Goal: Task Accomplishment & Management: Use online tool/utility

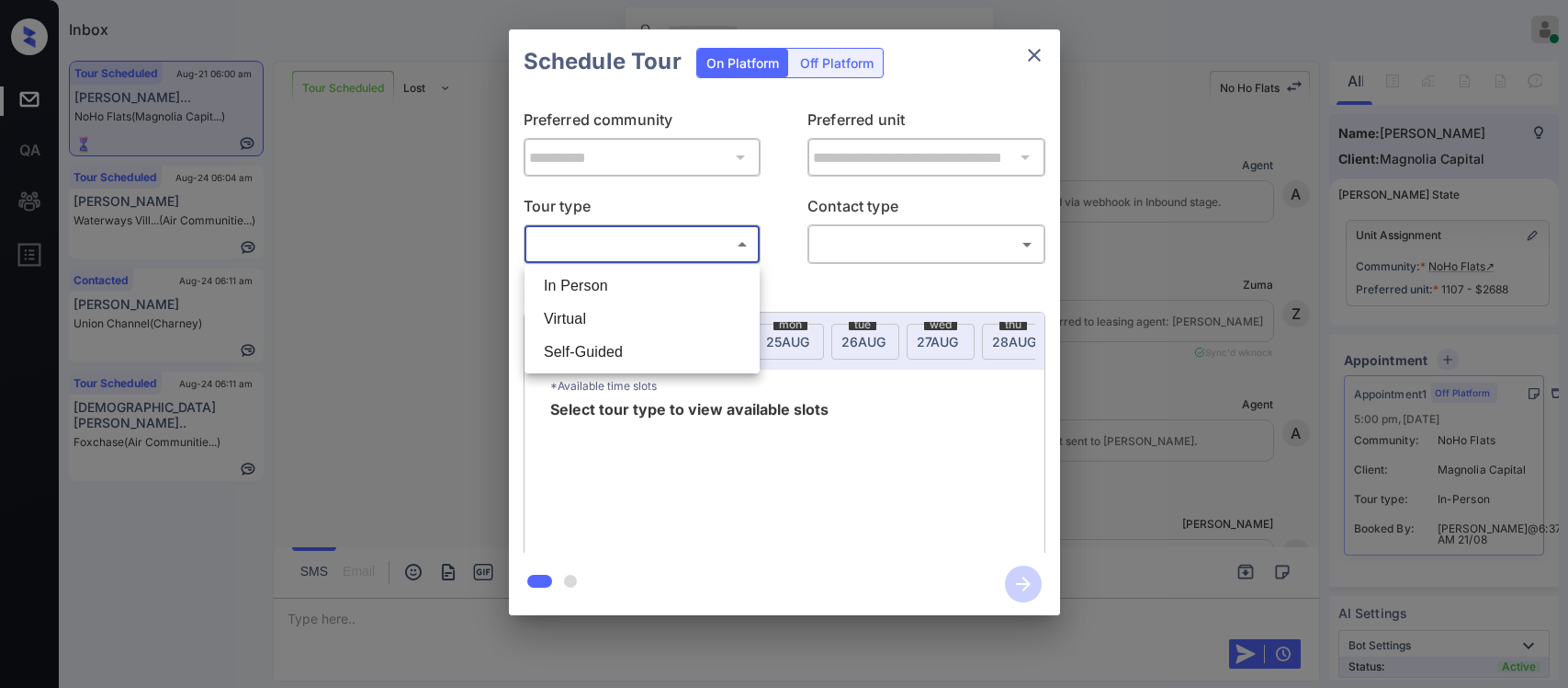
click at [662, 249] on body "Inbox [PERSON_NAME] Online Set yourself offline Set yourself on break Profile S…" at bounding box center [784, 344] width 1568 height 688
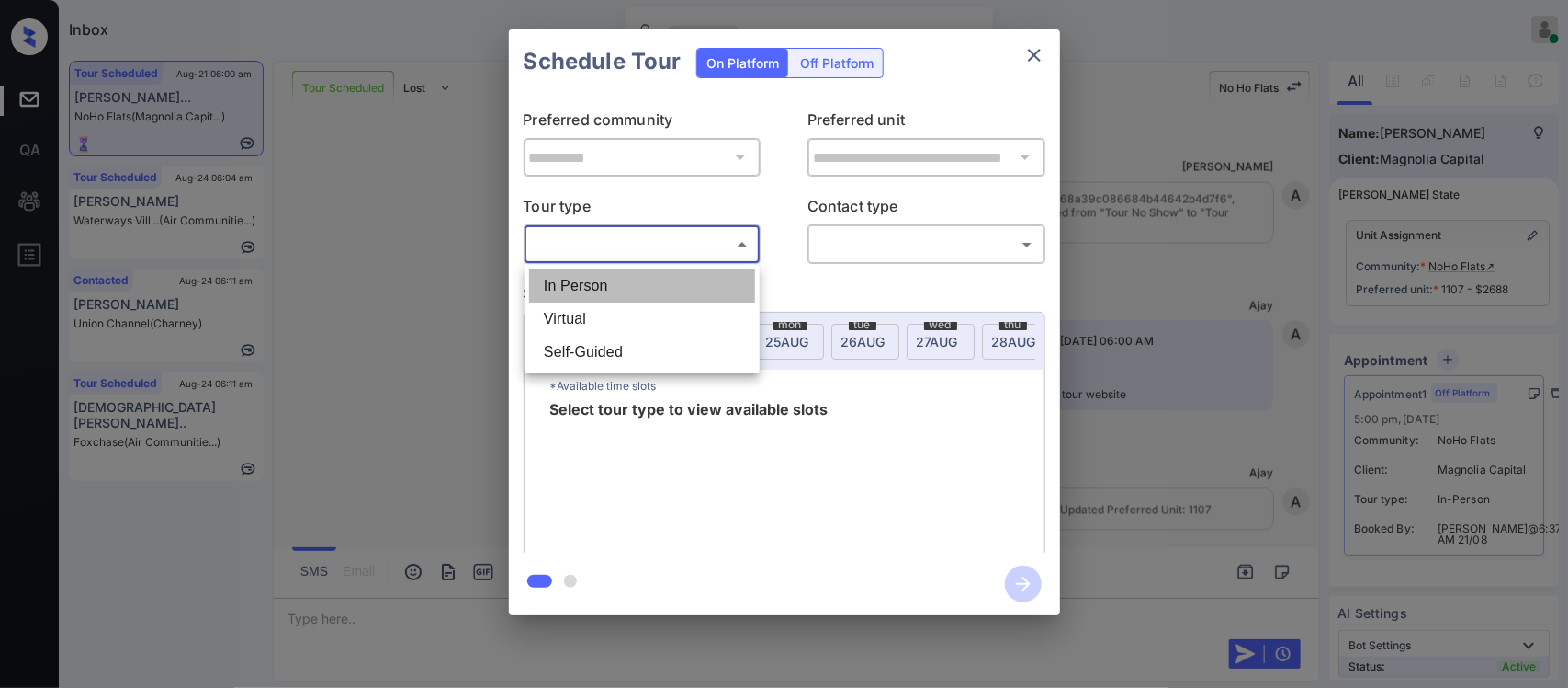
click at [655, 280] on li "In Person" at bounding box center [643, 286] width 226 height 33
type input "********"
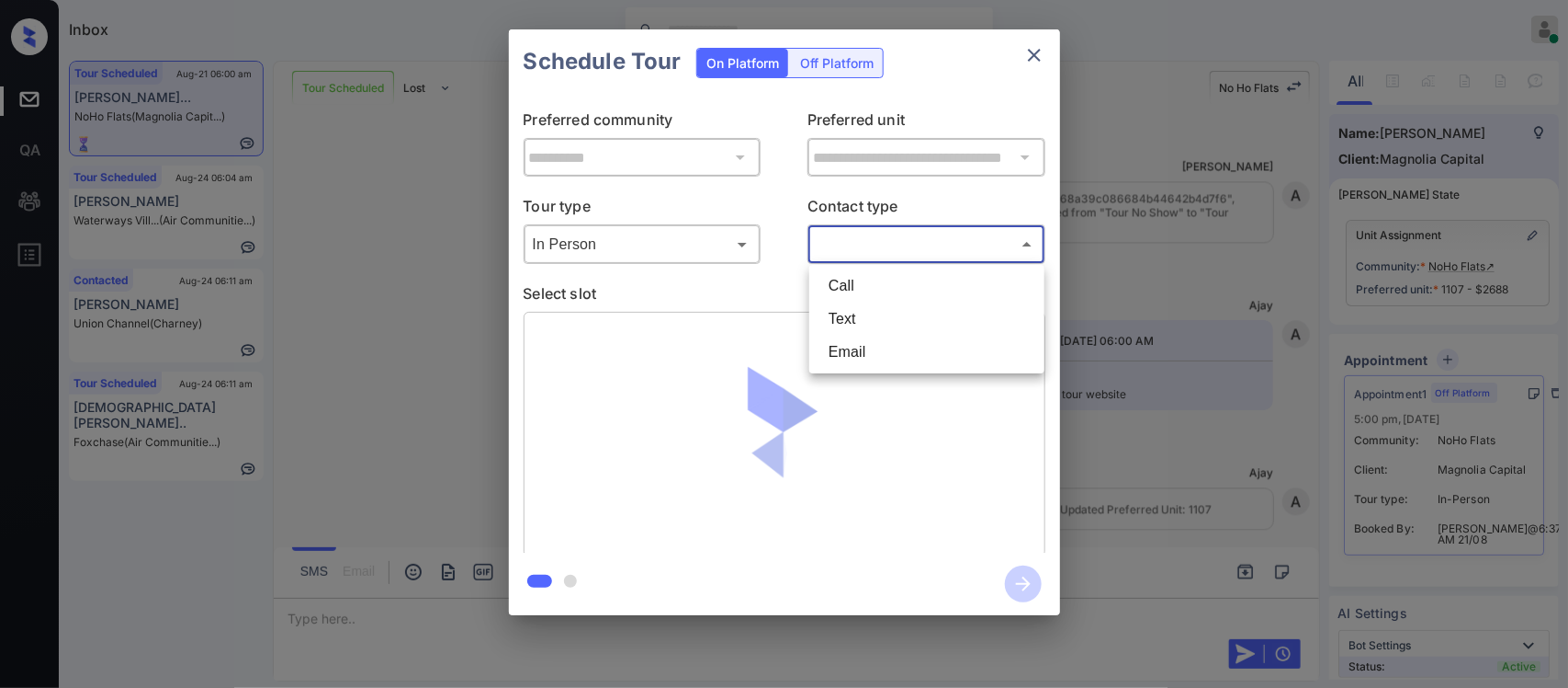
click at [889, 239] on body "Inbox [PERSON_NAME] Online Set yourself offline Set yourself on break Profile S…" at bounding box center [784, 344] width 1568 height 688
click at [868, 333] on li "Text" at bounding box center [927, 319] width 226 height 33
type input "****"
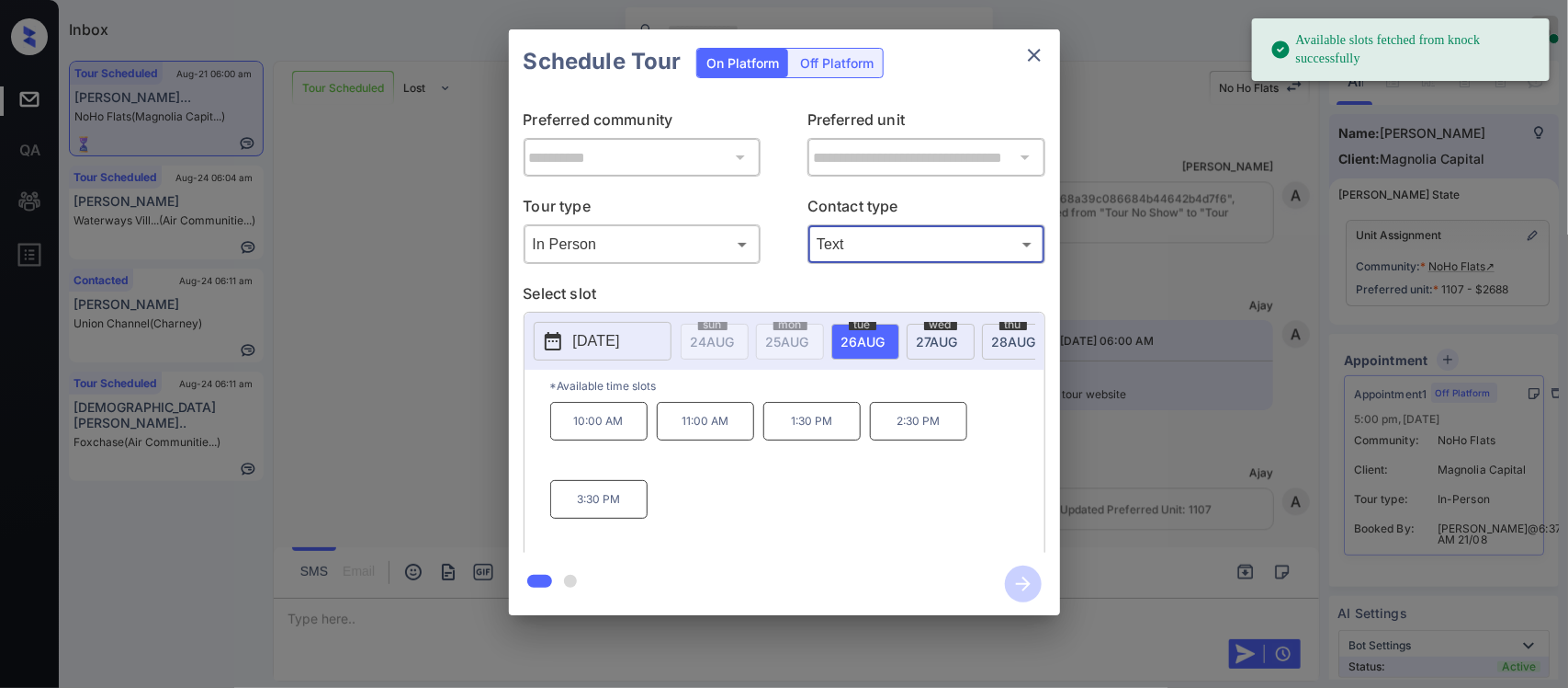
click at [928, 344] on span "[DATE]" at bounding box center [937, 342] width 41 height 15
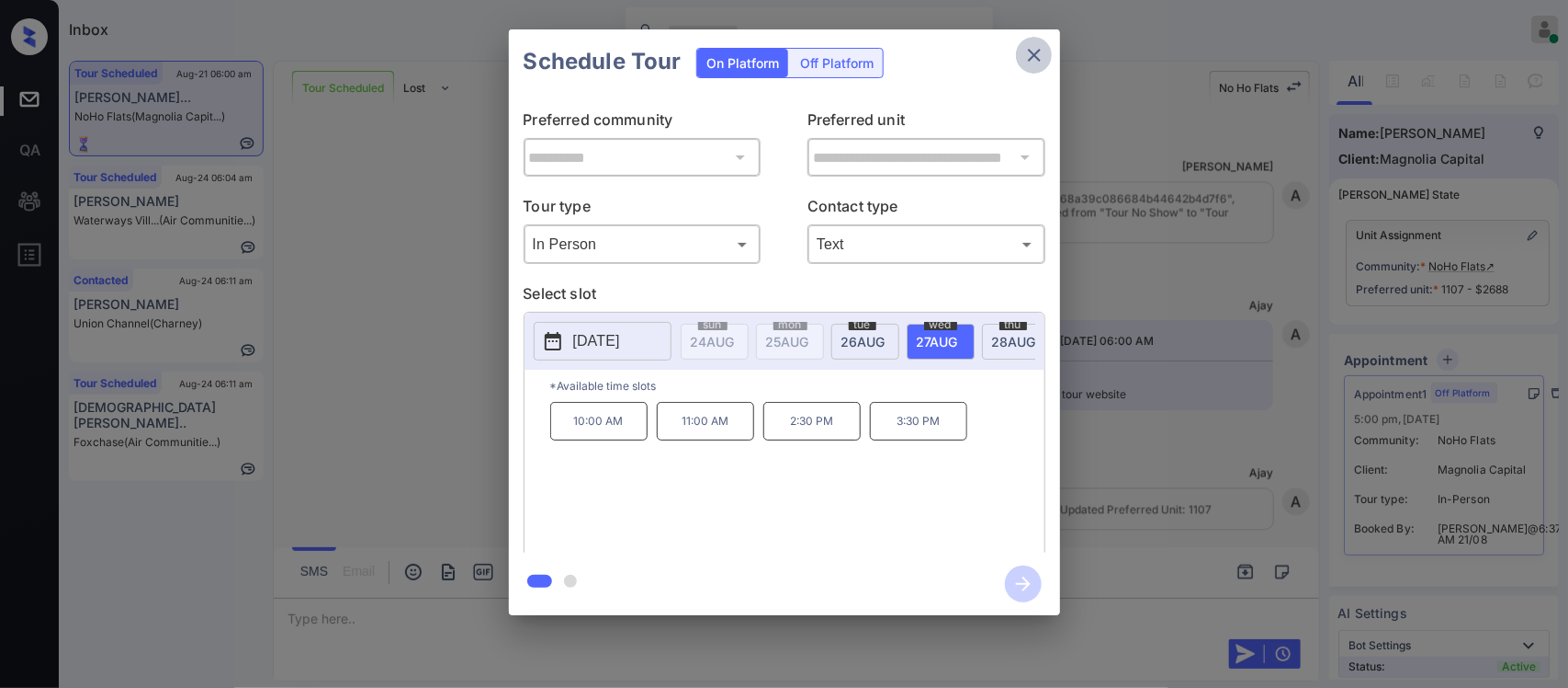
click at [1042, 60] on icon "close" at bounding box center [1034, 55] width 22 height 22
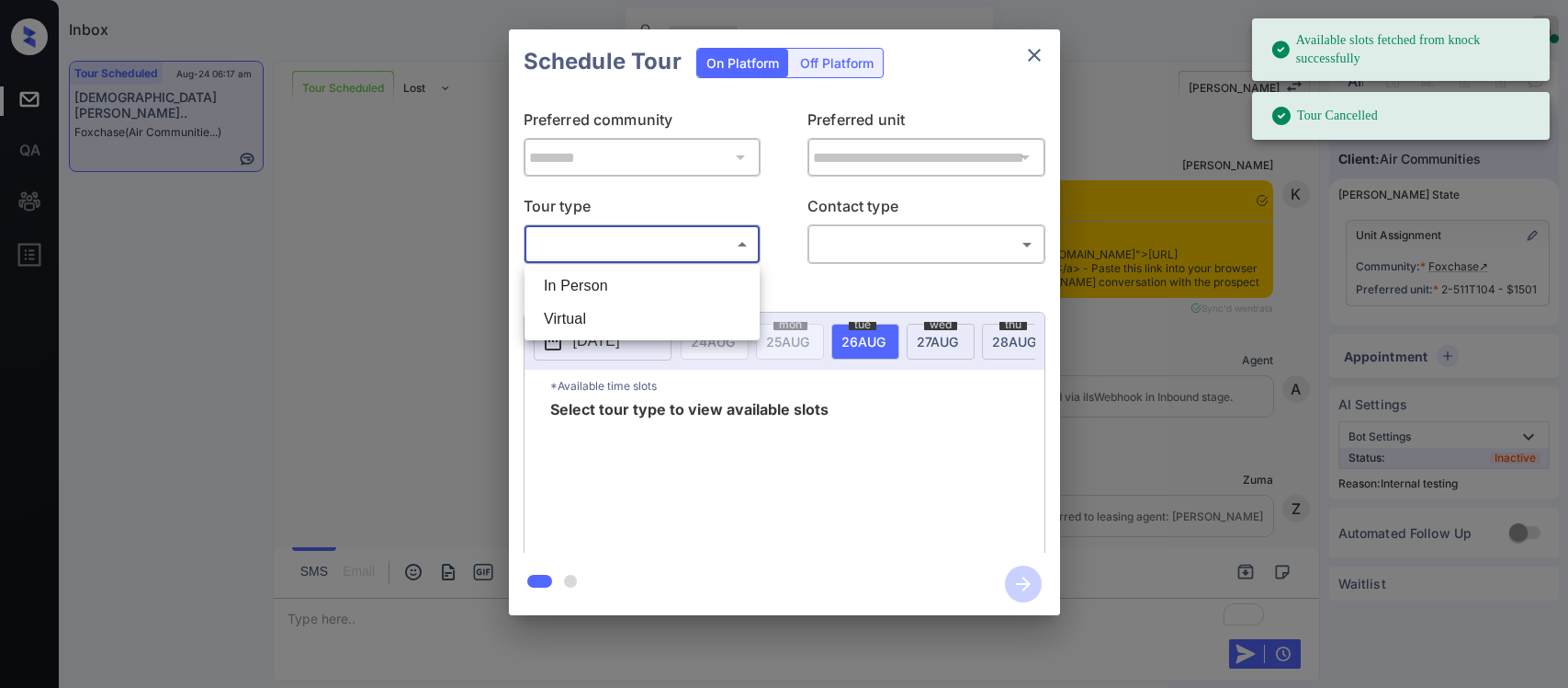
click at [691, 257] on body "Available slots fetched from knock successfully Tour Cancelled Inbox [PERSON_NA…" at bounding box center [784, 344] width 1568 height 688
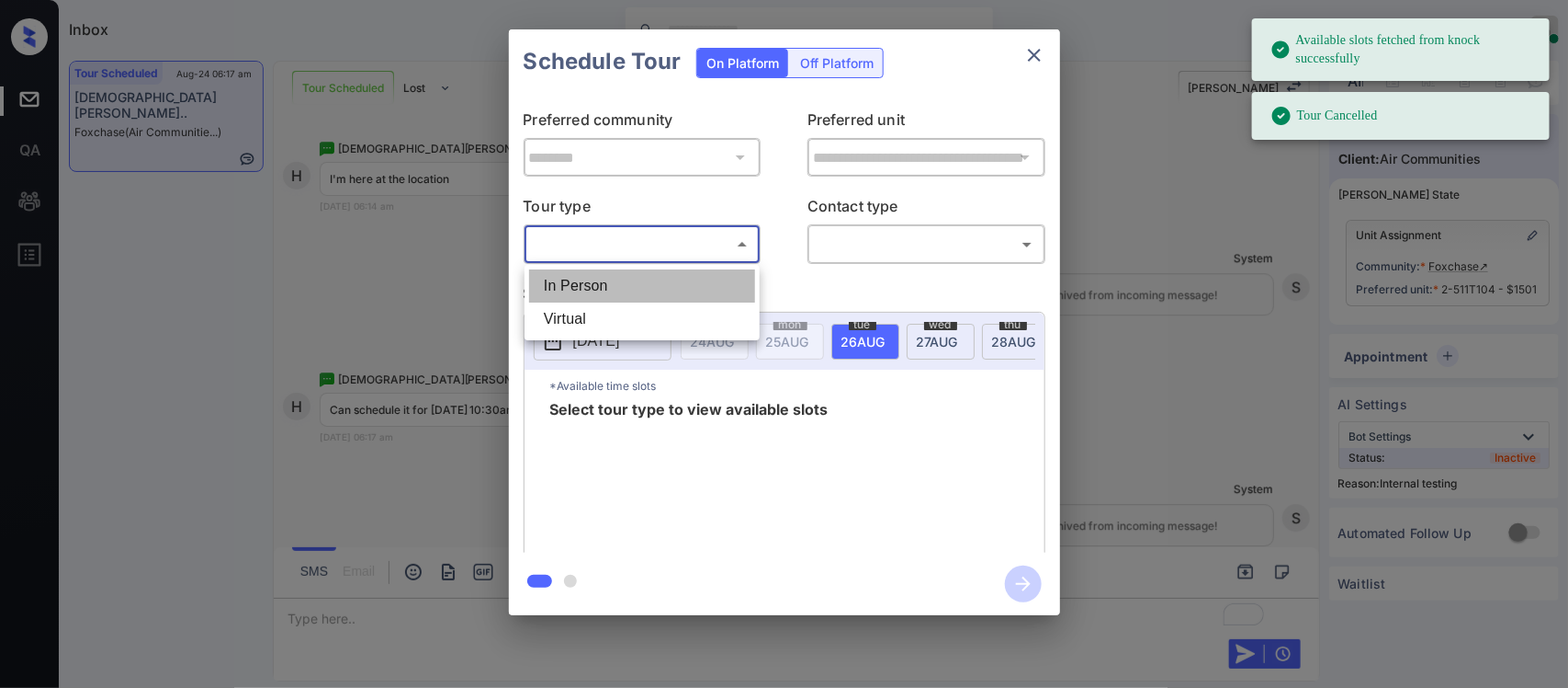
click at [686, 281] on li "In Person" at bounding box center [643, 286] width 226 height 33
type input "********"
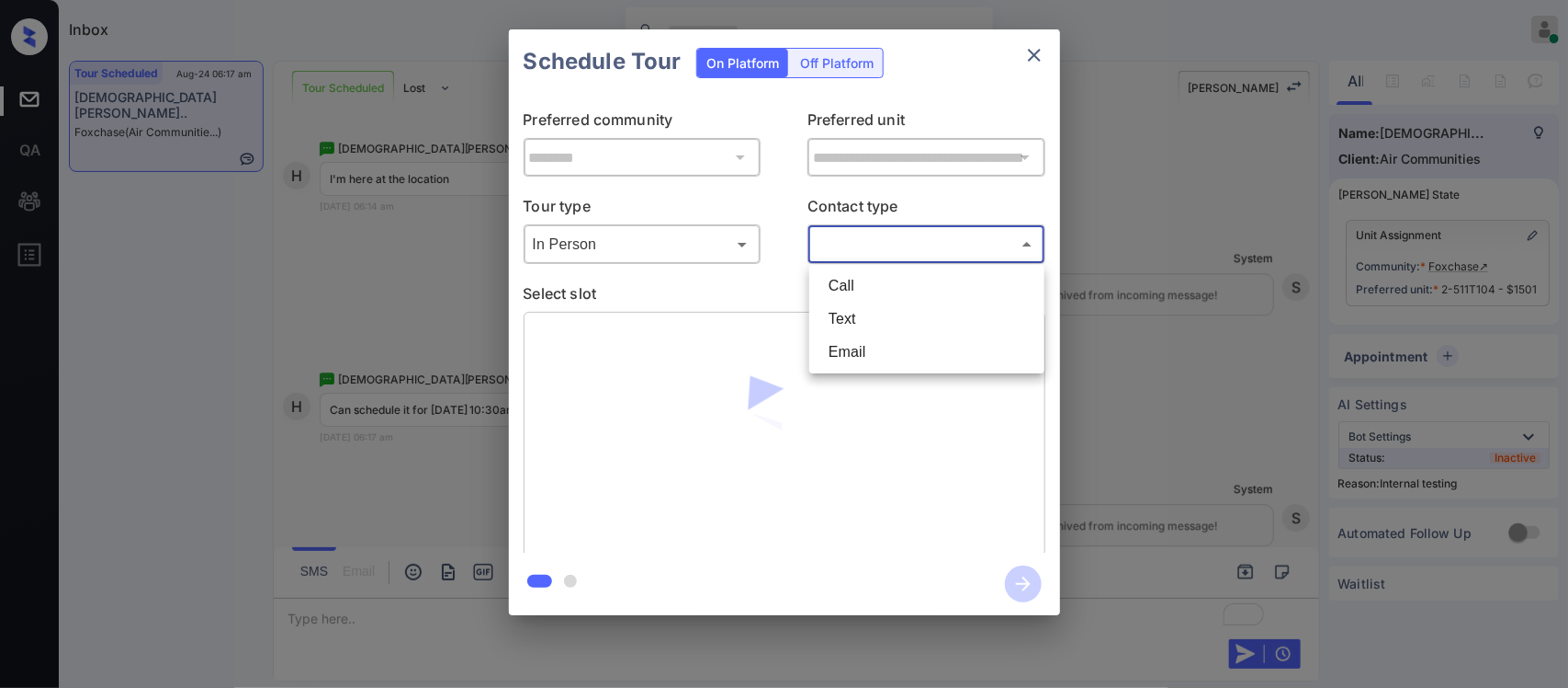
drag, startPoint x: 888, startPoint y: 235, endPoint x: 830, endPoint y: 337, distance: 117.3
click at [830, 337] on body "Available slots fetched from knock successfully Tour Cancelled Inbox Almas Zain…" at bounding box center [784, 344] width 1568 height 688
drag, startPoint x: 830, startPoint y: 337, endPoint x: 850, endPoint y: 331, distance: 20.9
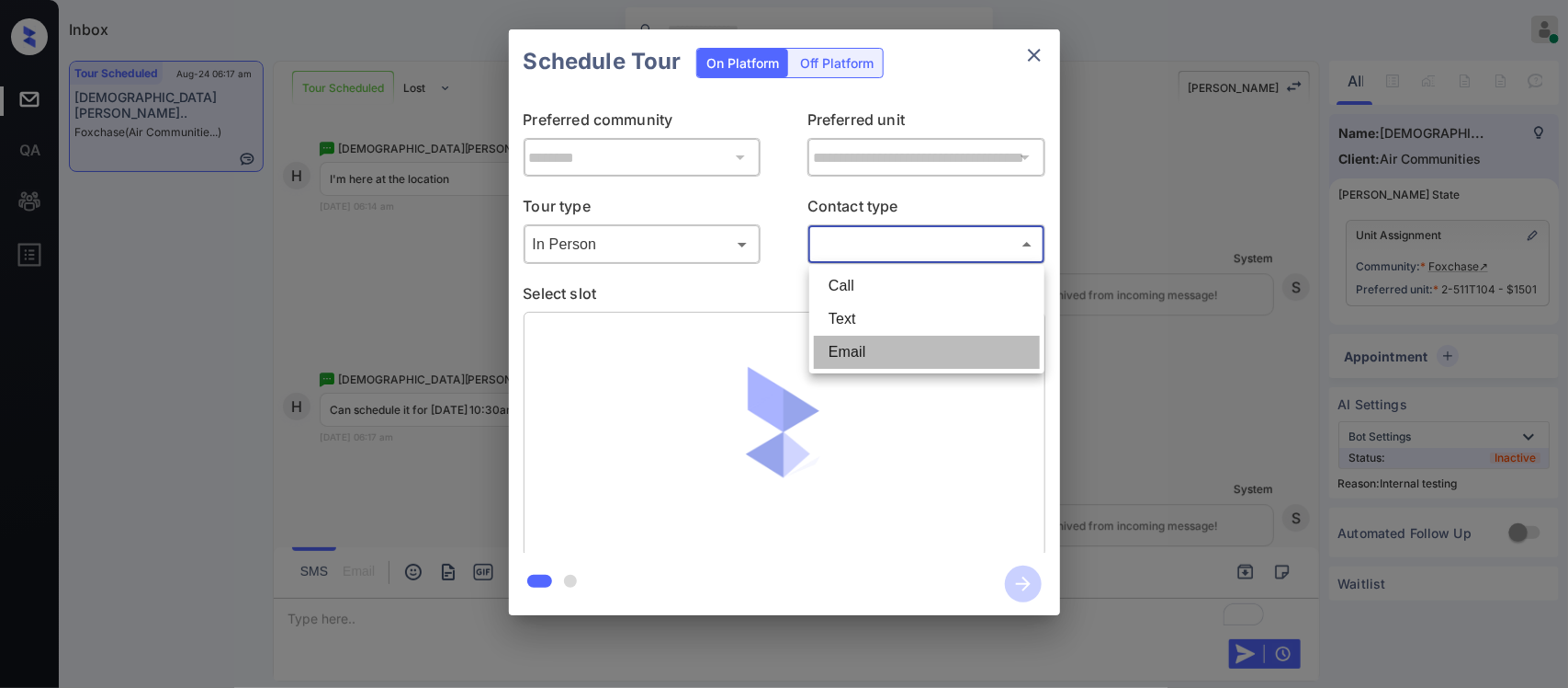
click at [850, 331] on ul "Call Text Email" at bounding box center [926, 319] width 235 height 108
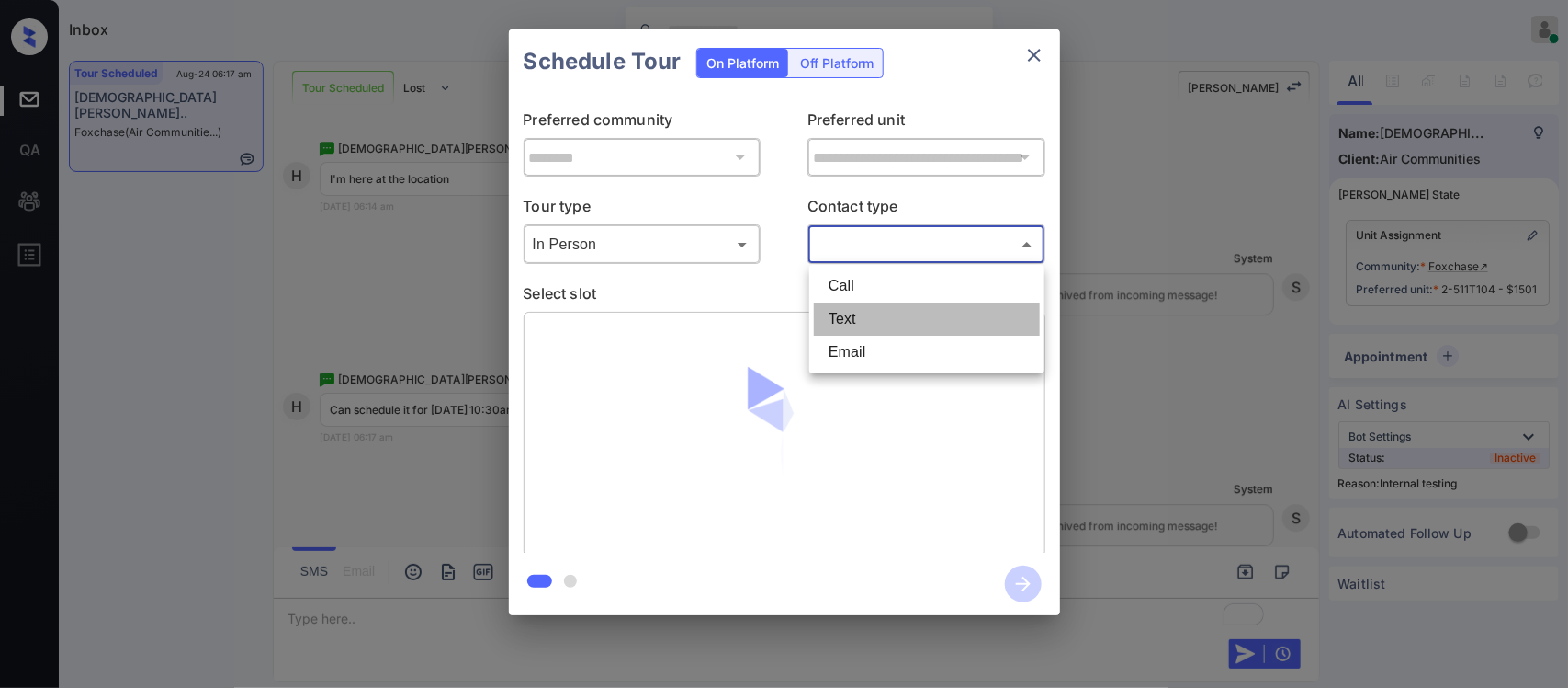
click at [850, 331] on li "Text" at bounding box center [927, 319] width 226 height 33
type input "****"
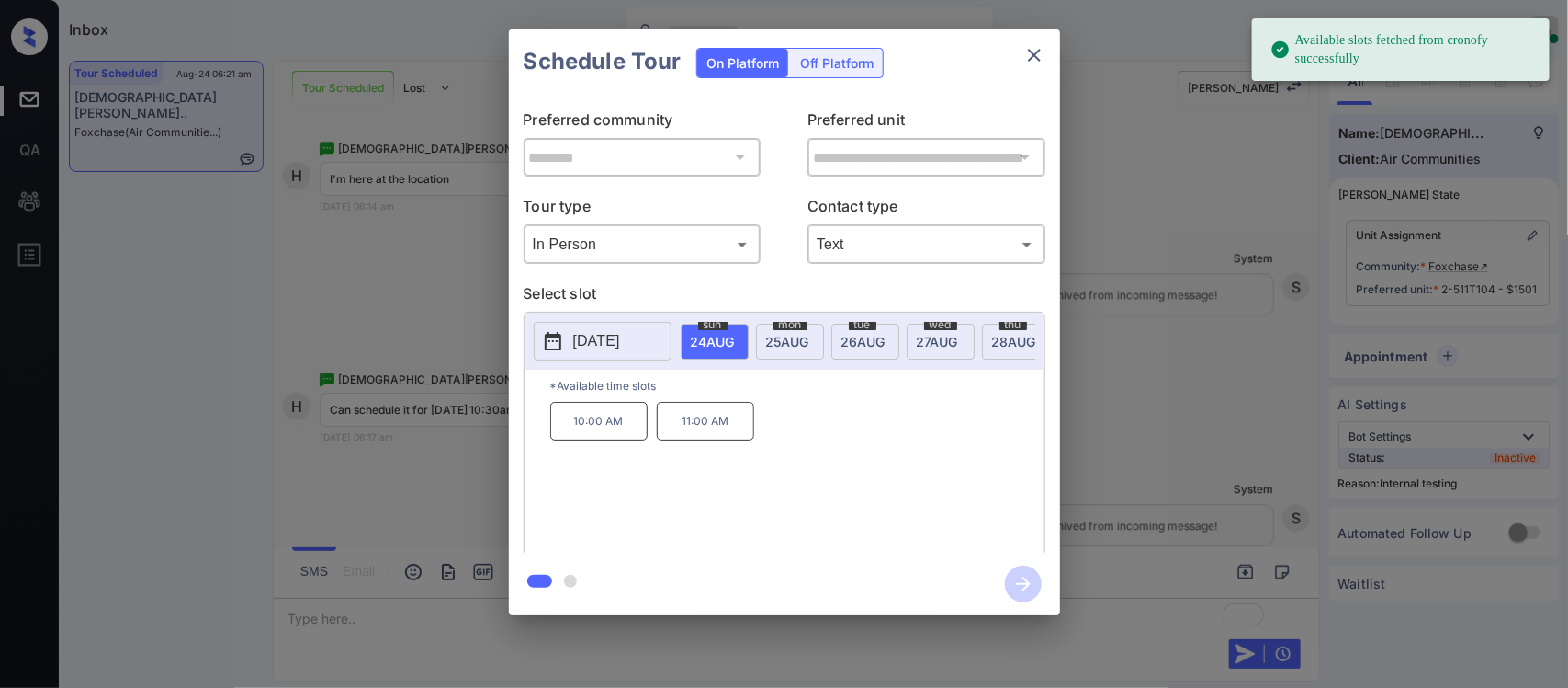
click at [800, 347] on span "25 AUG" at bounding box center [787, 342] width 43 height 15
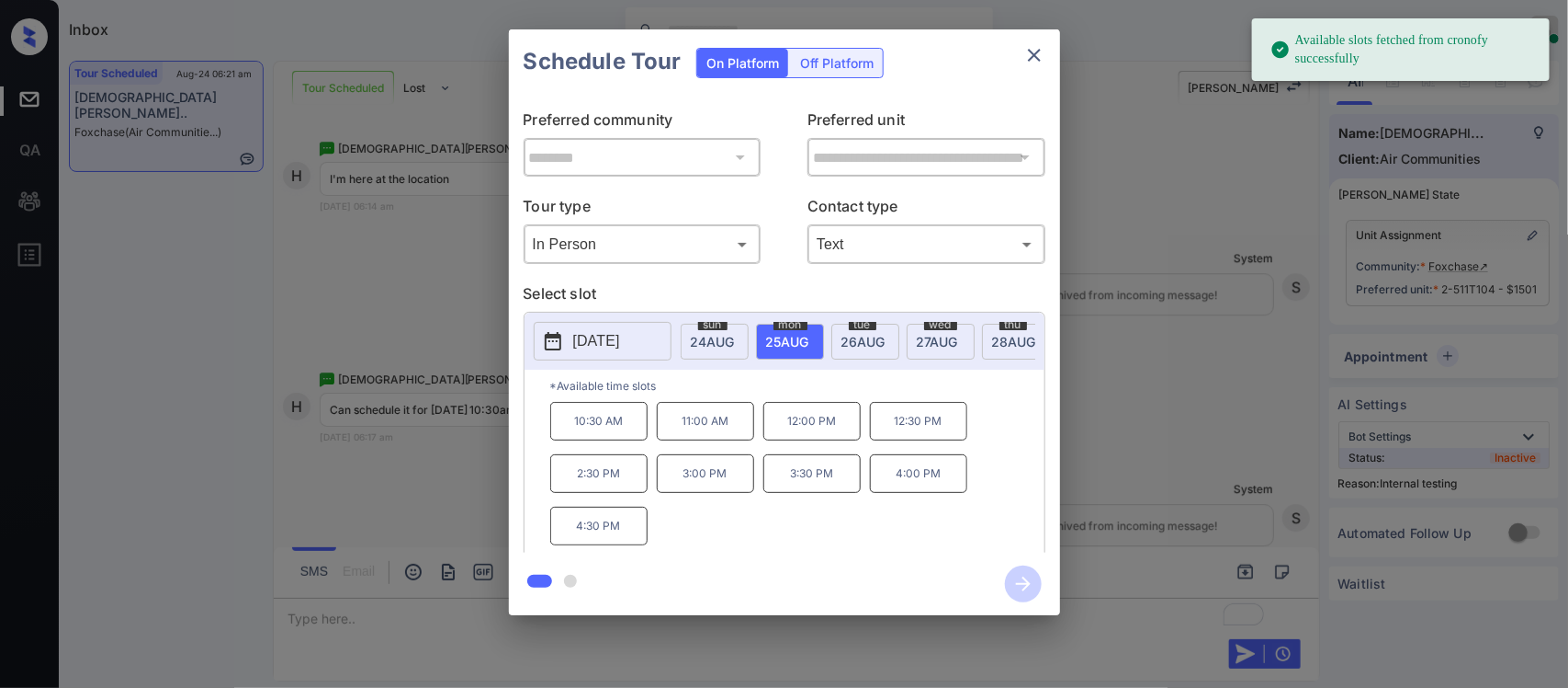
click at [594, 440] on p "10:30 AM" at bounding box center [599, 421] width 98 height 38
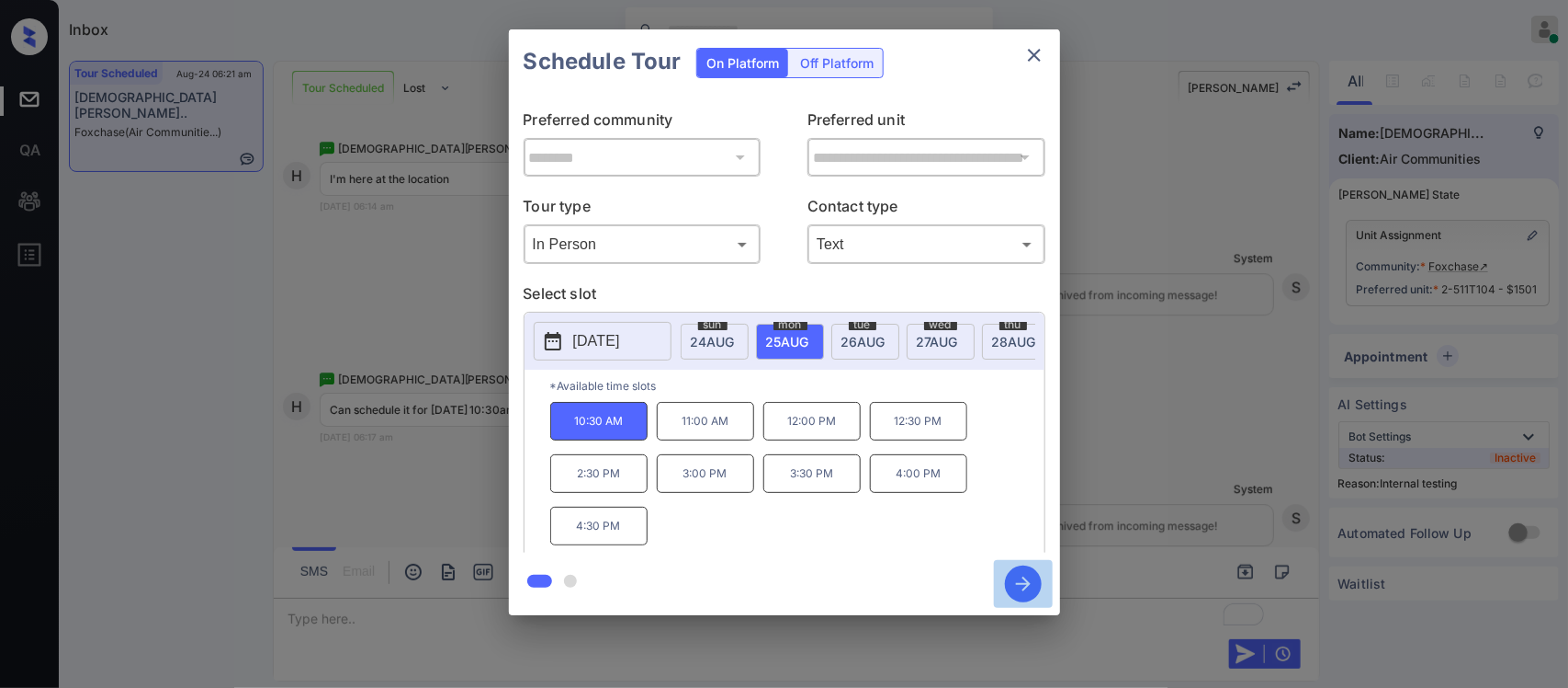
click at [1014, 594] on icon "button" at bounding box center [1023, 583] width 36 height 36
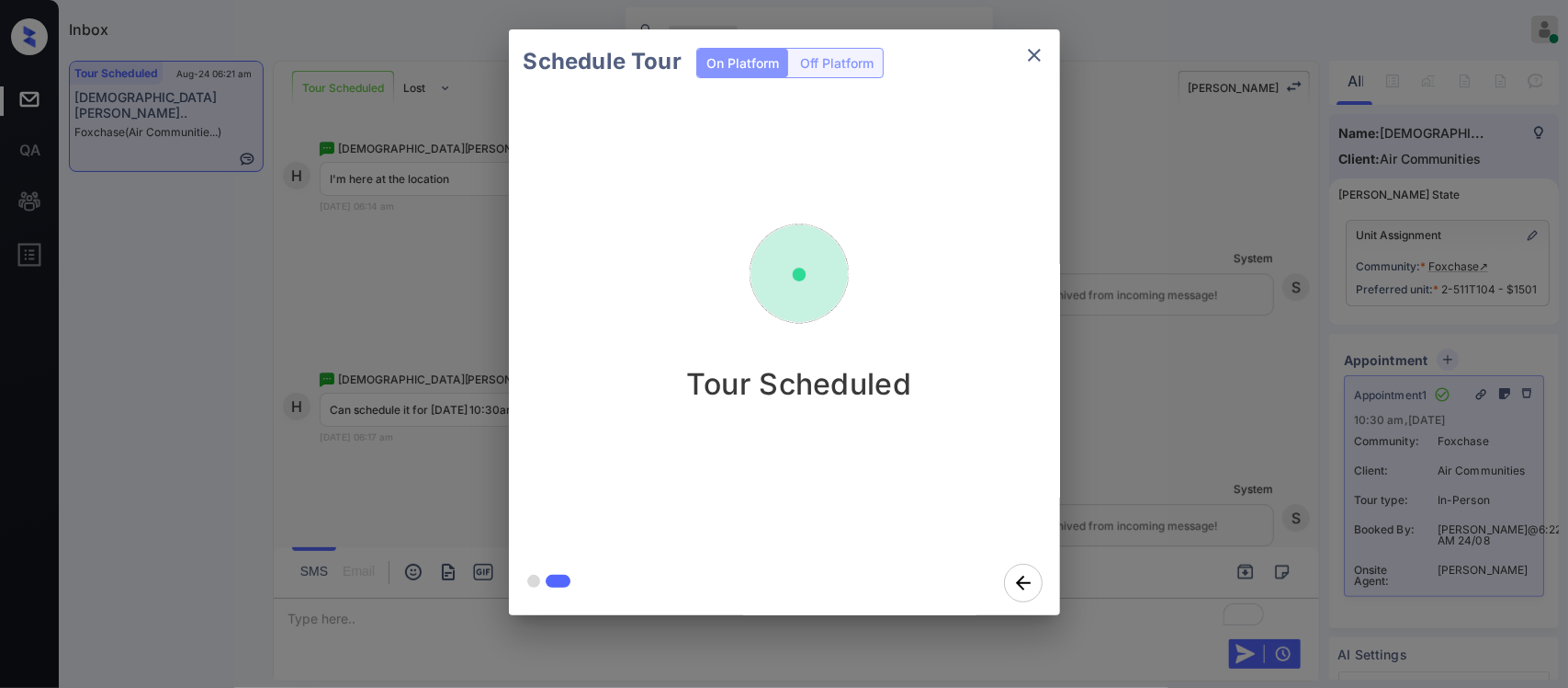
click at [1087, 369] on div "Schedule Tour On Platform Off Platform Tour Scheduled" at bounding box center [784, 322] width 1568 height 645
